Goal: Navigation & Orientation: Find specific page/section

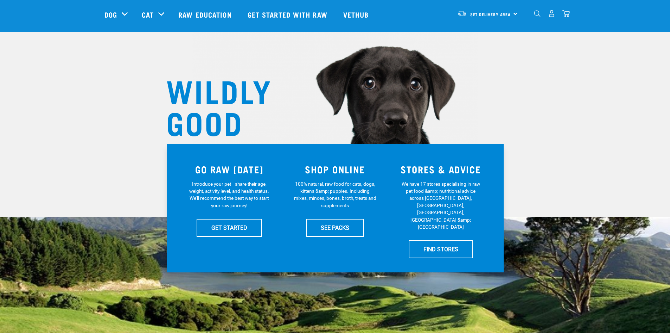
scroll to position [35, 0]
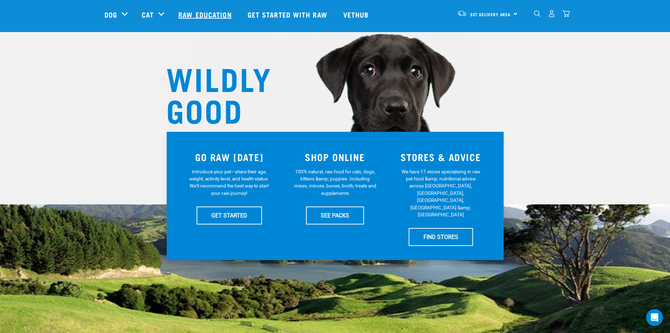
click at [194, 16] on link "Raw Education" at bounding box center [205, 14] width 69 height 28
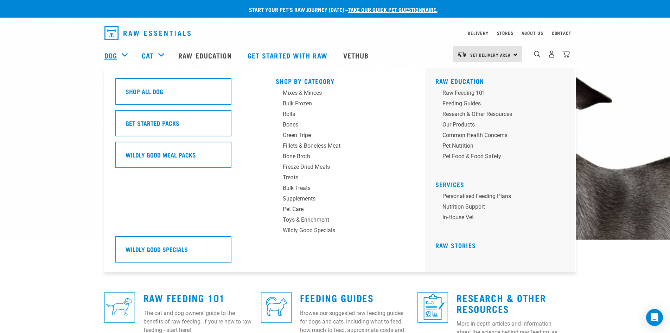
click at [115, 57] on link "Dog" at bounding box center [111, 55] width 13 height 11
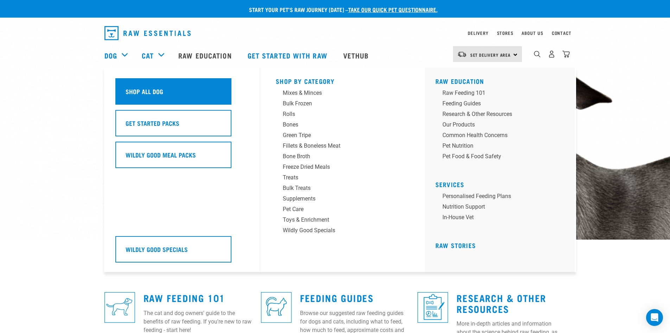
click at [140, 84] on div "Shop All Dog" at bounding box center [173, 91] width 116 height 26
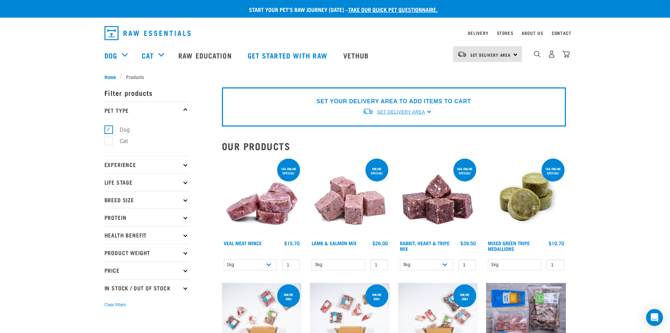
click at [411, 110] on span "Set Delivery Area" at bounding box center [401, 111] width 48 height 5
click at [383, 129] on link "[GEOGRAPHIC_DATA]" at bounding box center [397, 128] width 70 height 12
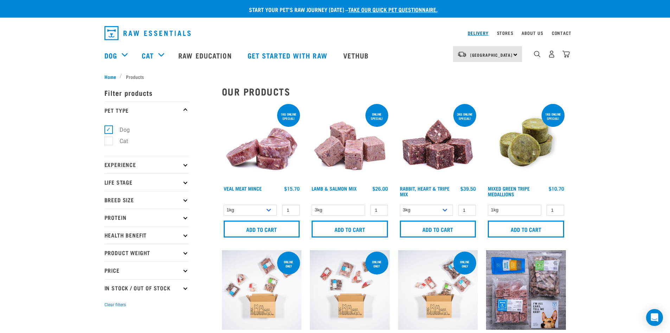
click at [480, 33] on link "Delivery" at bounding box center [478, 33] width 20 height 2
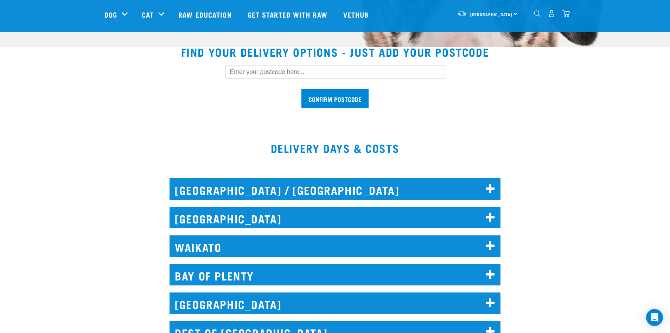
scroll to position [246, 0]
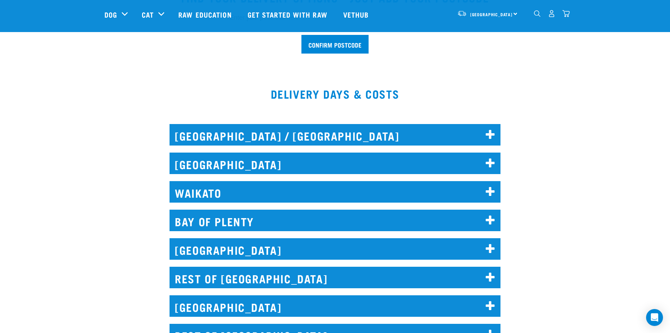
click at [376, 155] on h2 "[GEOGRAPHIC_DATA]" at bounding box center [335, 162] width 331 height 21
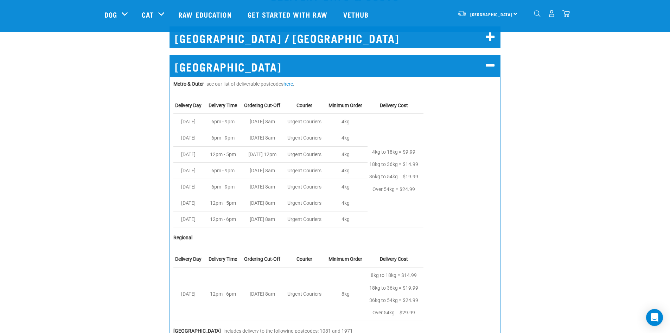
scroll to position [317, 0]
